Goal: Information Seeking & Learning: Learn about a topic

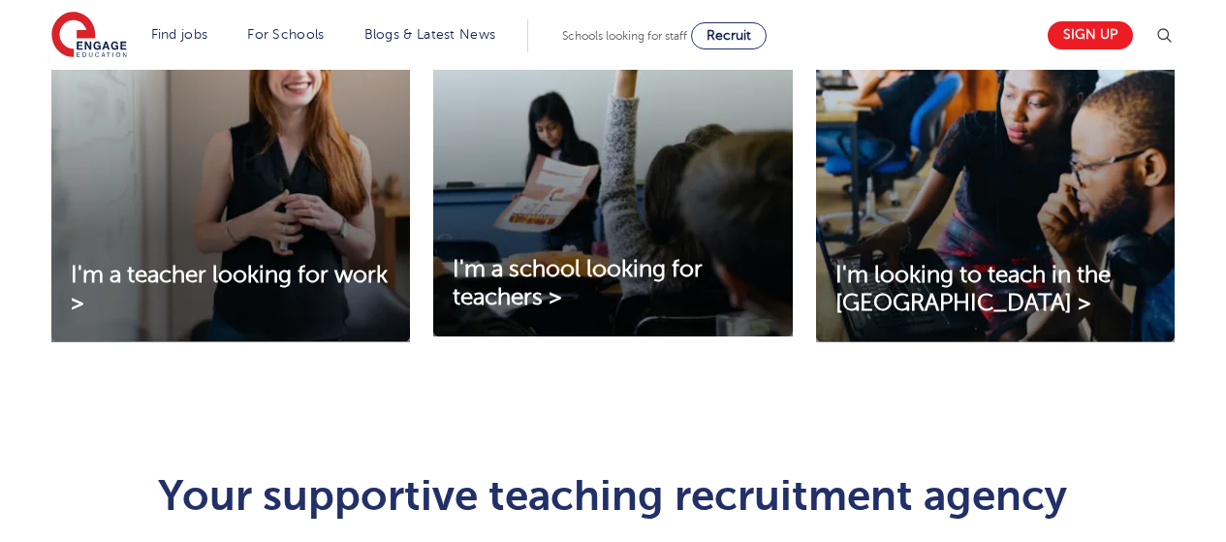
scroll to position [753, 0]
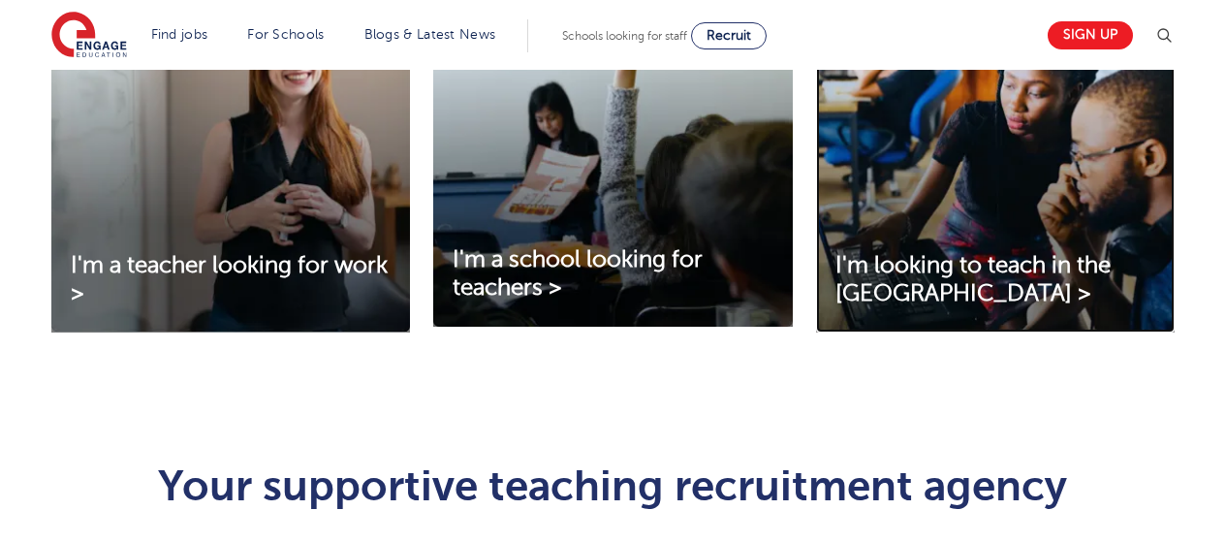
click at [918, 196] on img at bounding box center [995, 171] width 358 height 324
click at [303, 143] on img at bounding box center [230, 171] width 358 height 324
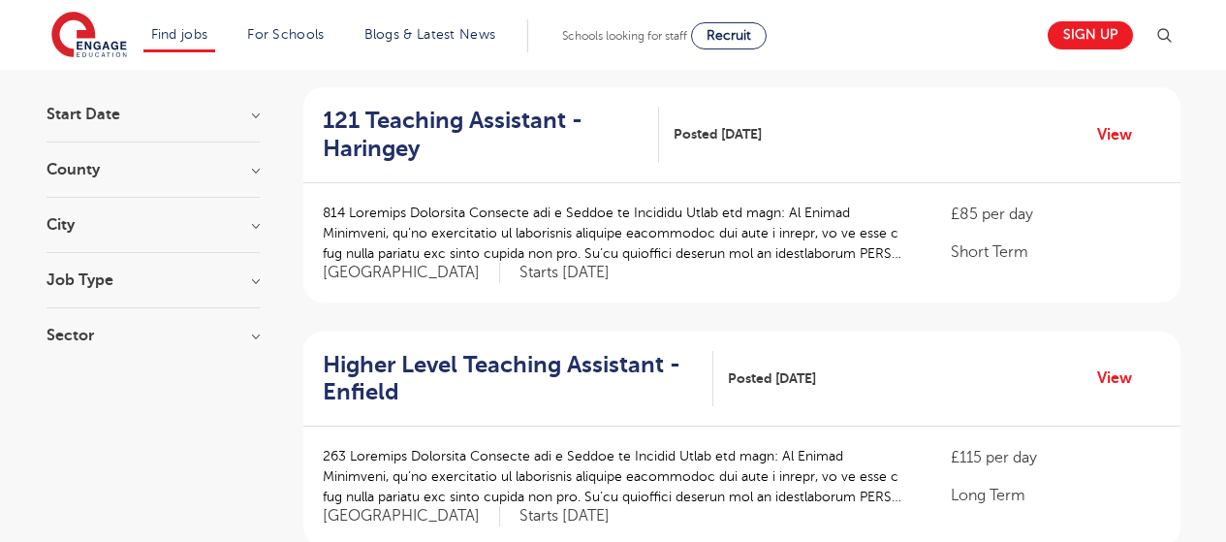
scroll to position [179, 0]
click at [253, 224] on h3 "City" at bounding box center [153, 224] width 213 height 16
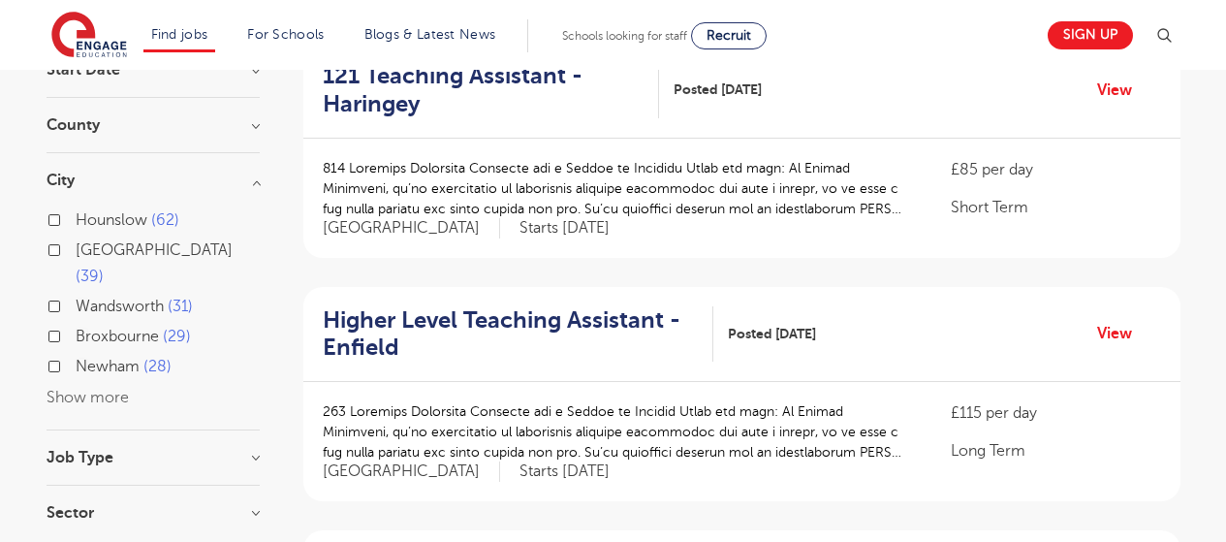
scroll to position [223, 0]
click at [110, 399] on button "Show more" at bounding box center [88, 397] width 82 height 17
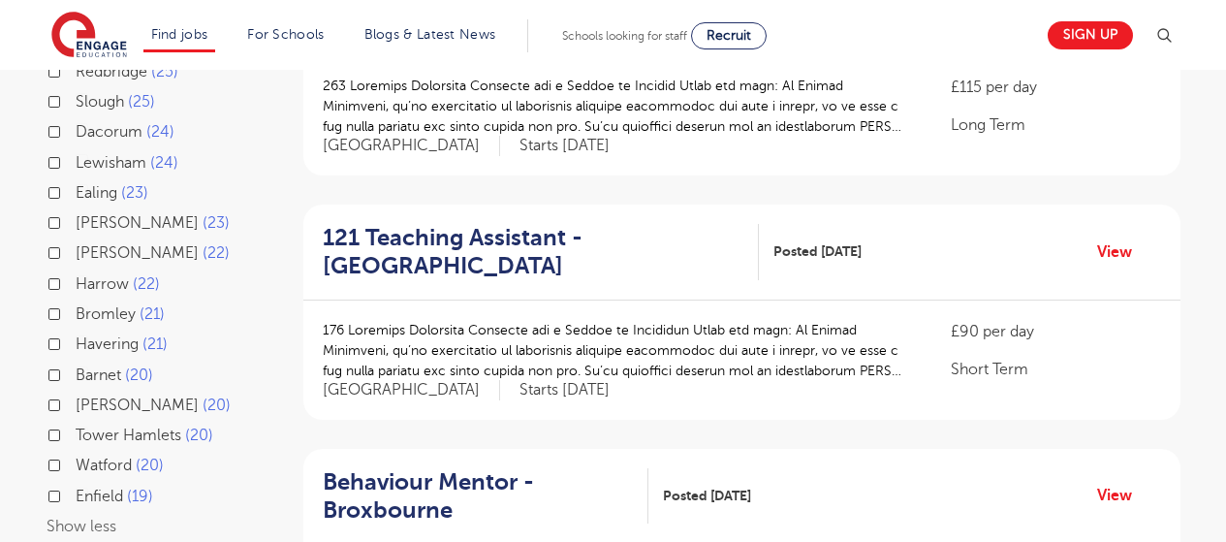
scroll to position [548, 0]
click at [76, 296] on label "Harrow 22" at bounding box center [118, 283] width 84 height 25
click at [76, 288] on input "Harrow 22" at bounding box center [82, 281] width 13 height 13
checkbox input "true"
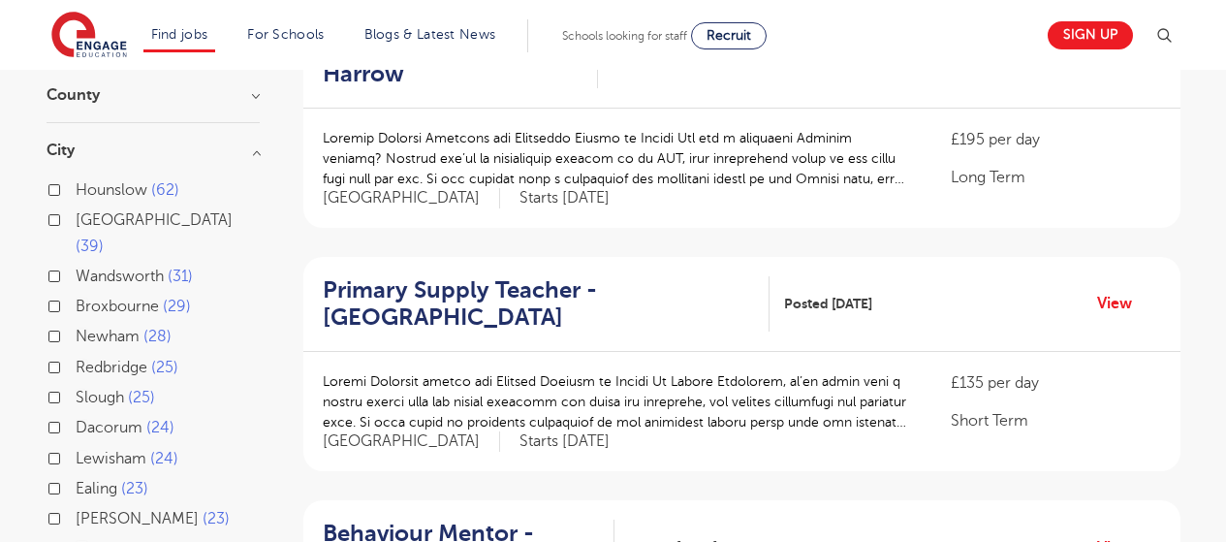
scroll to position [253, 0]
click at [256, 149] on h3 "City" at bounding box center [153, 150] width 213 height 16
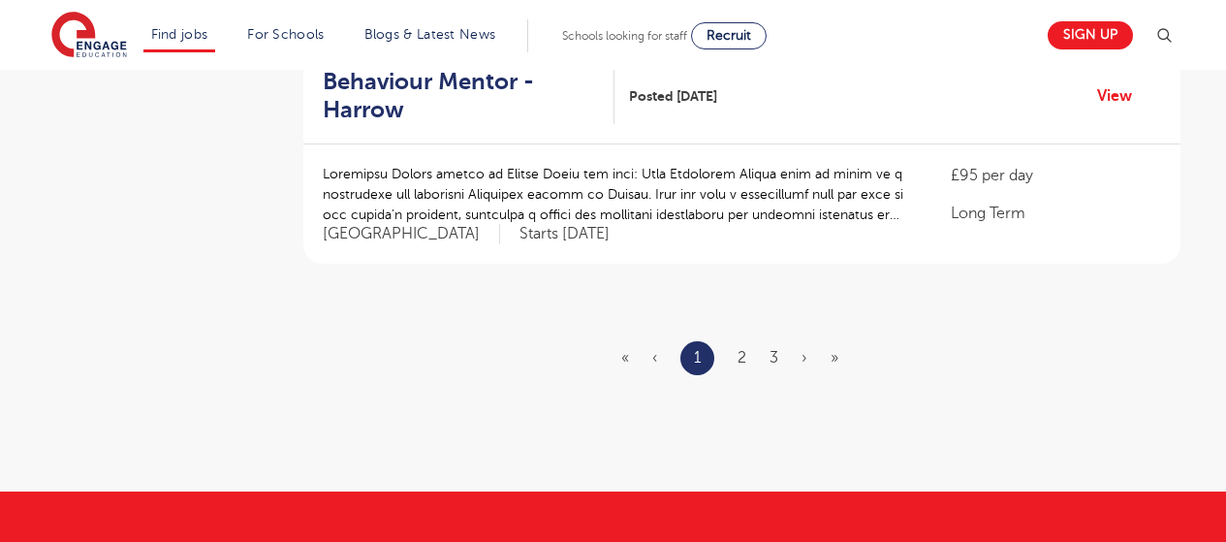
scroll to position [2412, 0]
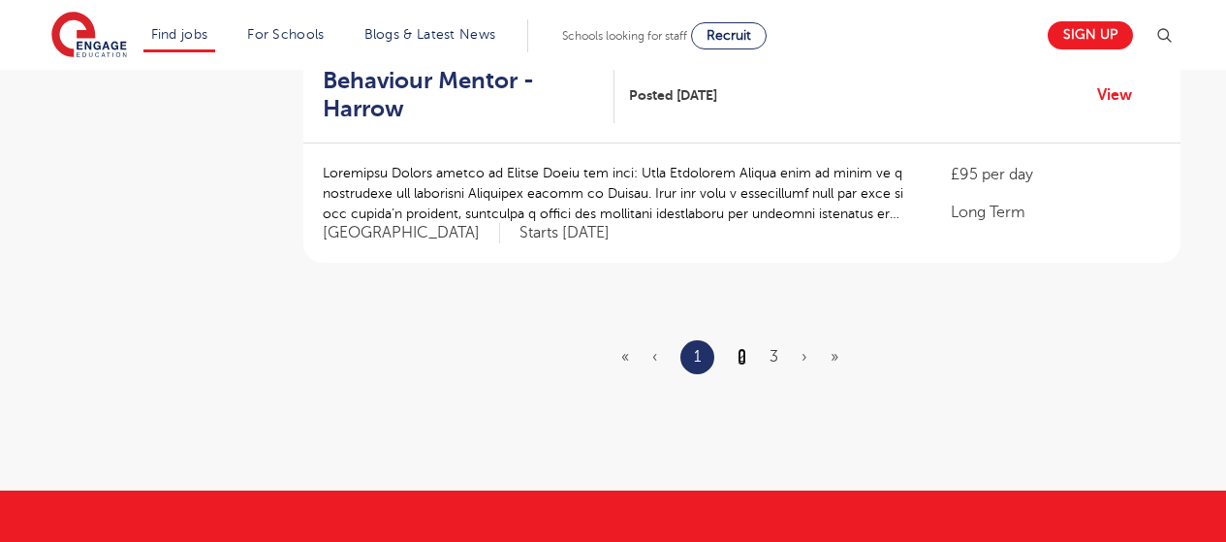
click at [743, 354] on link "2" at bounding box center [741, 356] width 9 height 17
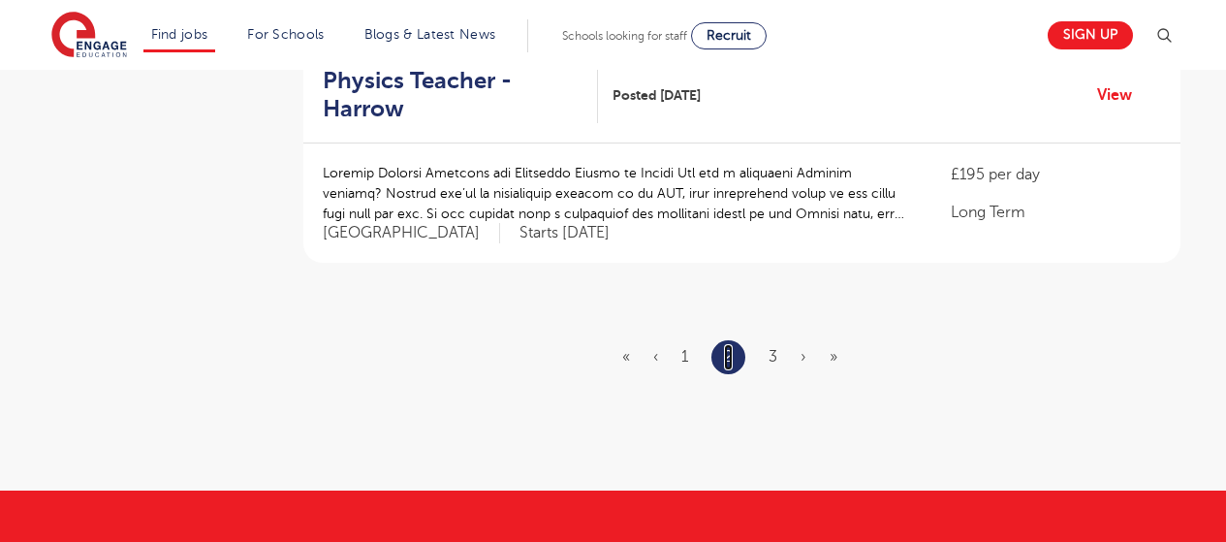
scroll to position [0, 0]
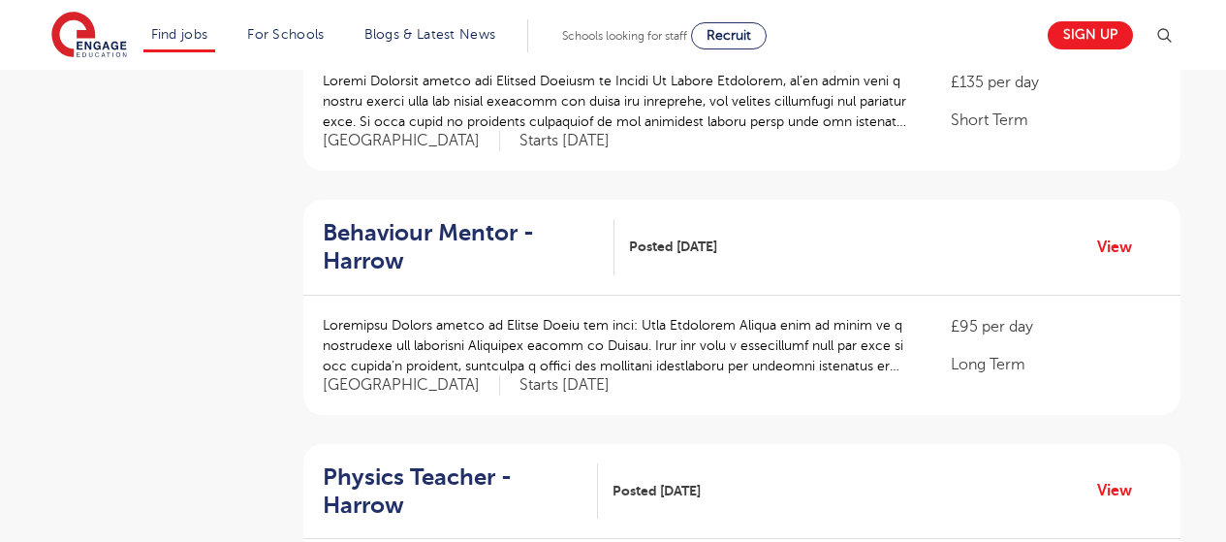
scroll to position [504, 0]
